Goal: Find specific page/section: Find specific page/section

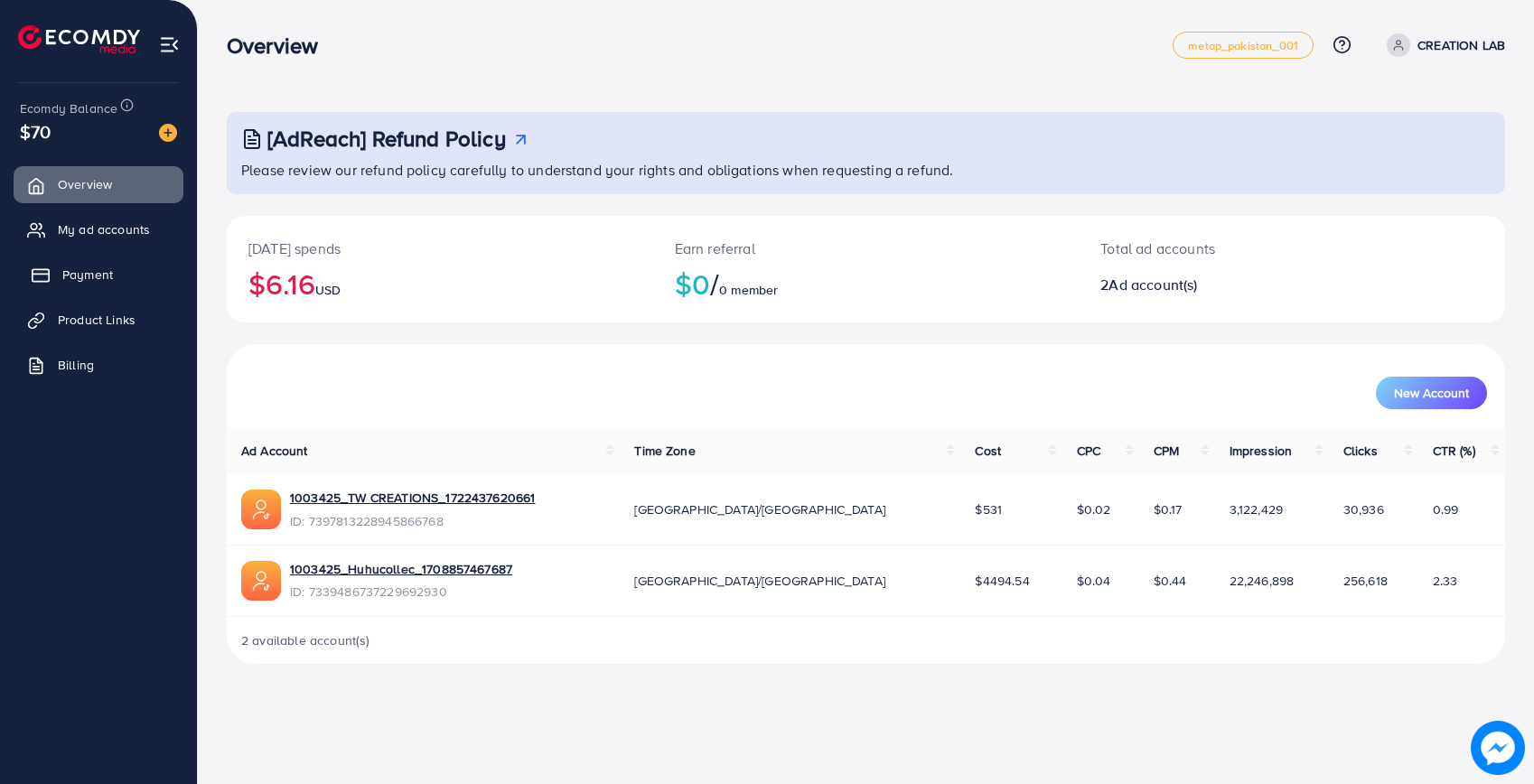
click at [148, 262] on link "Payment" at bounding box center [98, 274] width 170 height 36
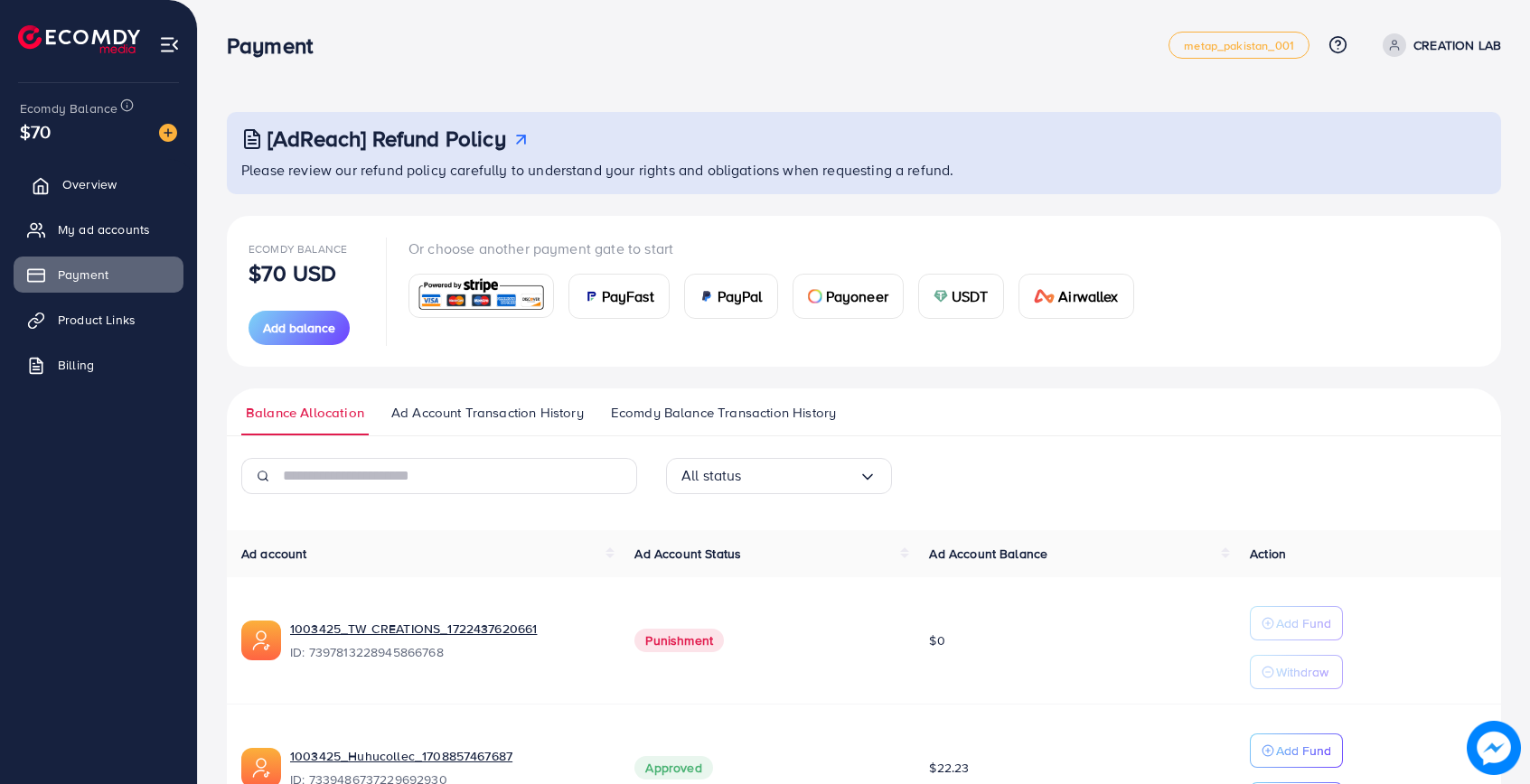
click at [143, 200] on link "Overview" at bounding box center [98, 184] width 170 height 36
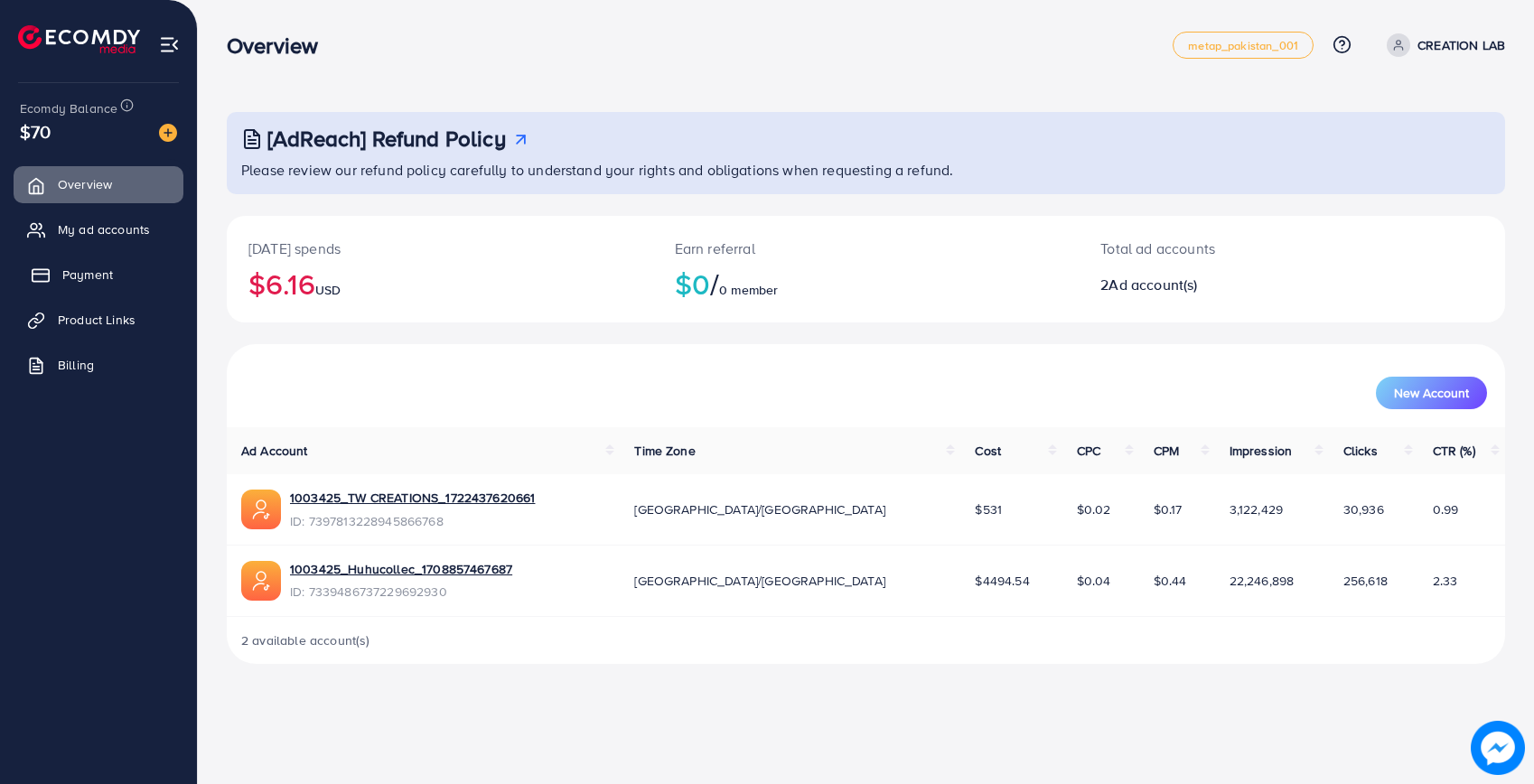
click at [110, 266] on span "Payment" at bounding box center [87, 274] width 50 height 18
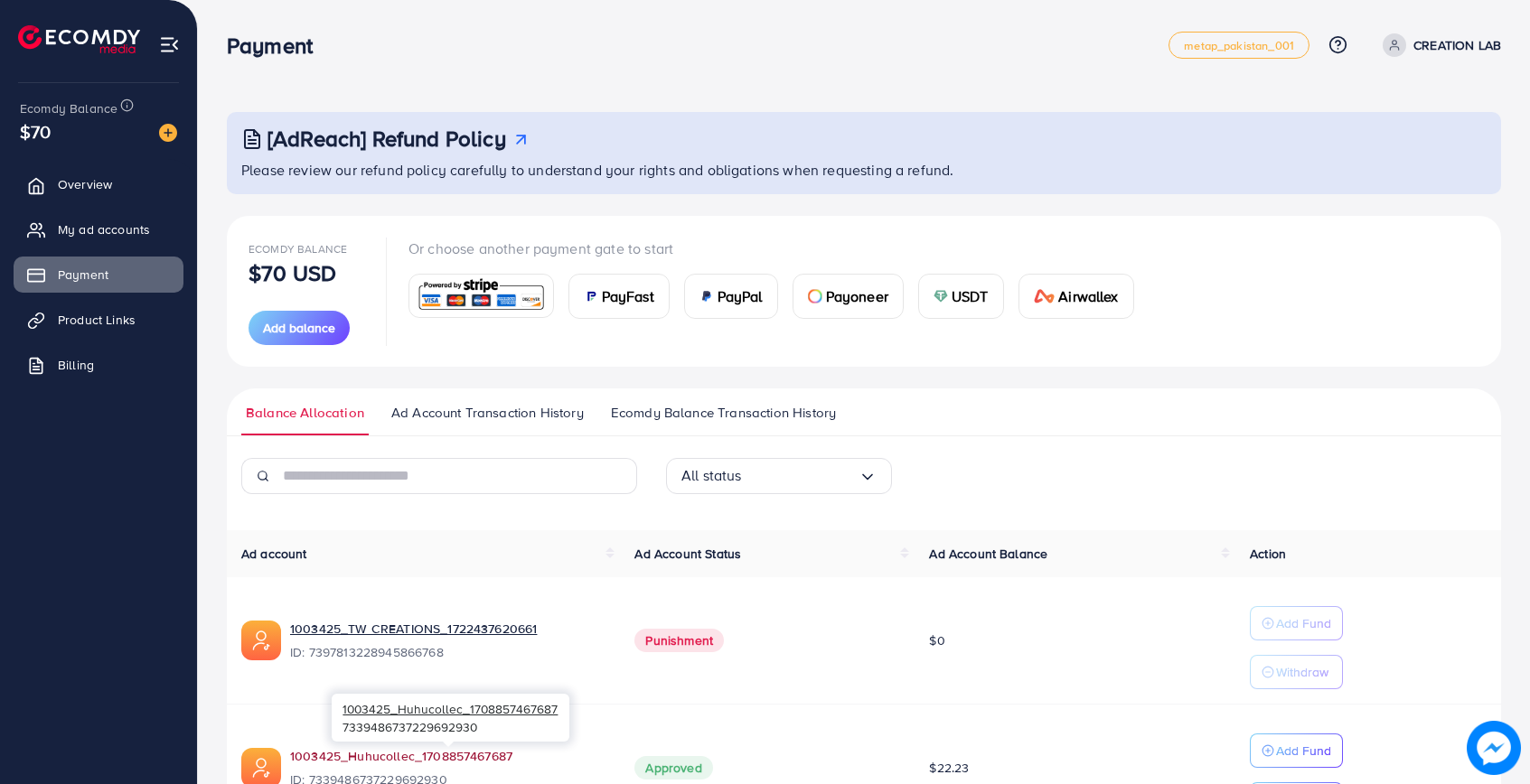
click at [377, 755] on link "1003425_Huhucollec_1708857467687" at bounding box center [448, 755] width 316 height 18
